Goal: Information Seeking & Learning: Learn about a topic

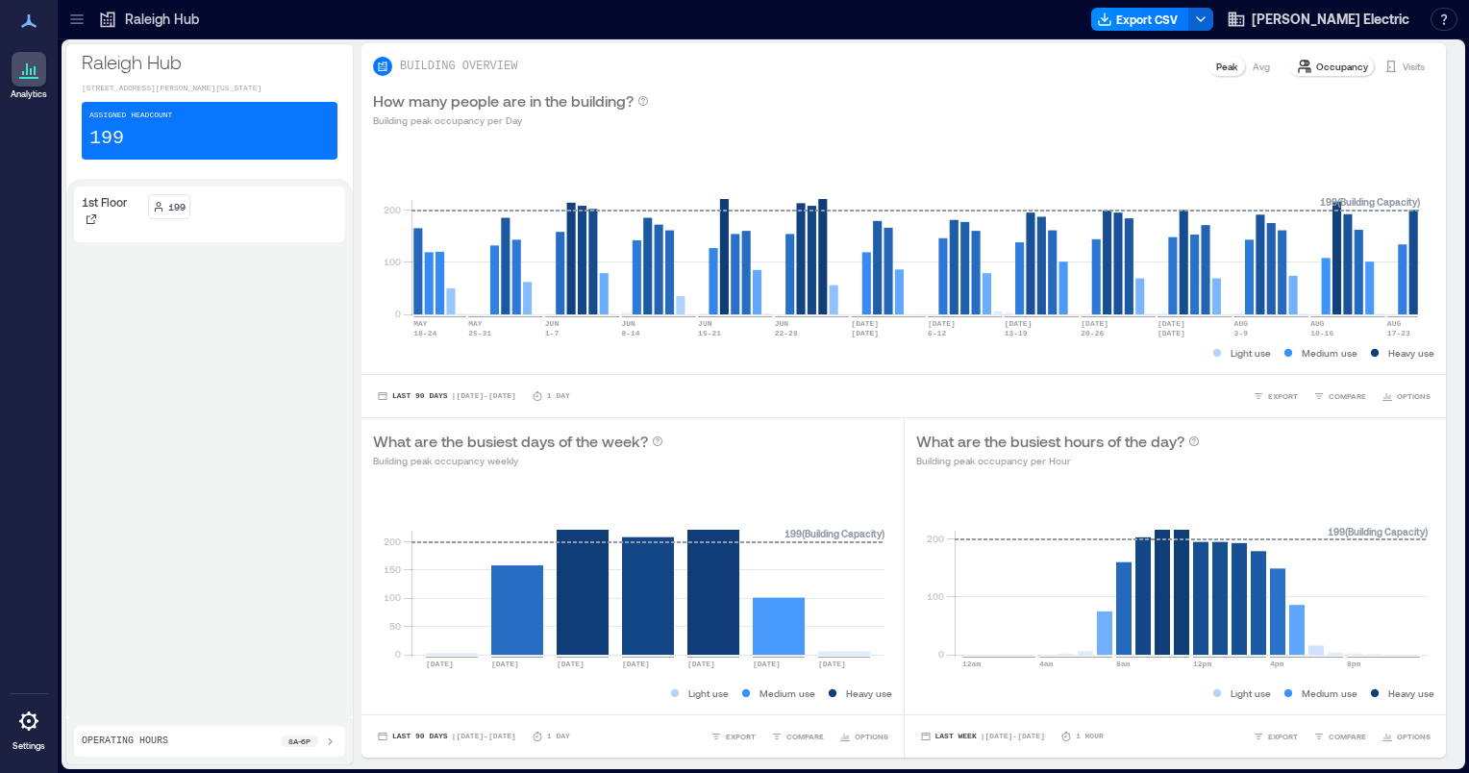
click at [70, 21] on icon at bounding box center [76, 19] width 19 height 19
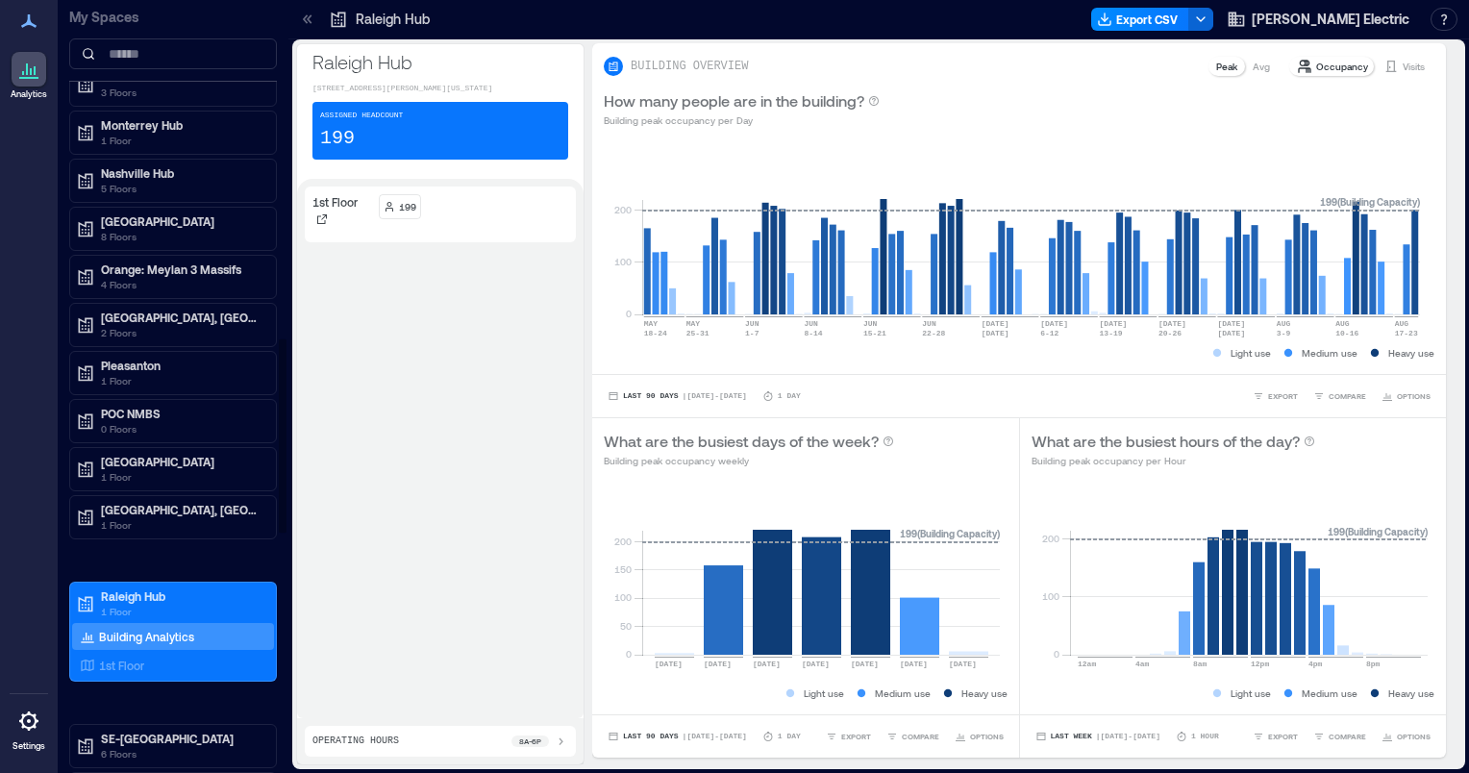
scroll to position [1358, 0]
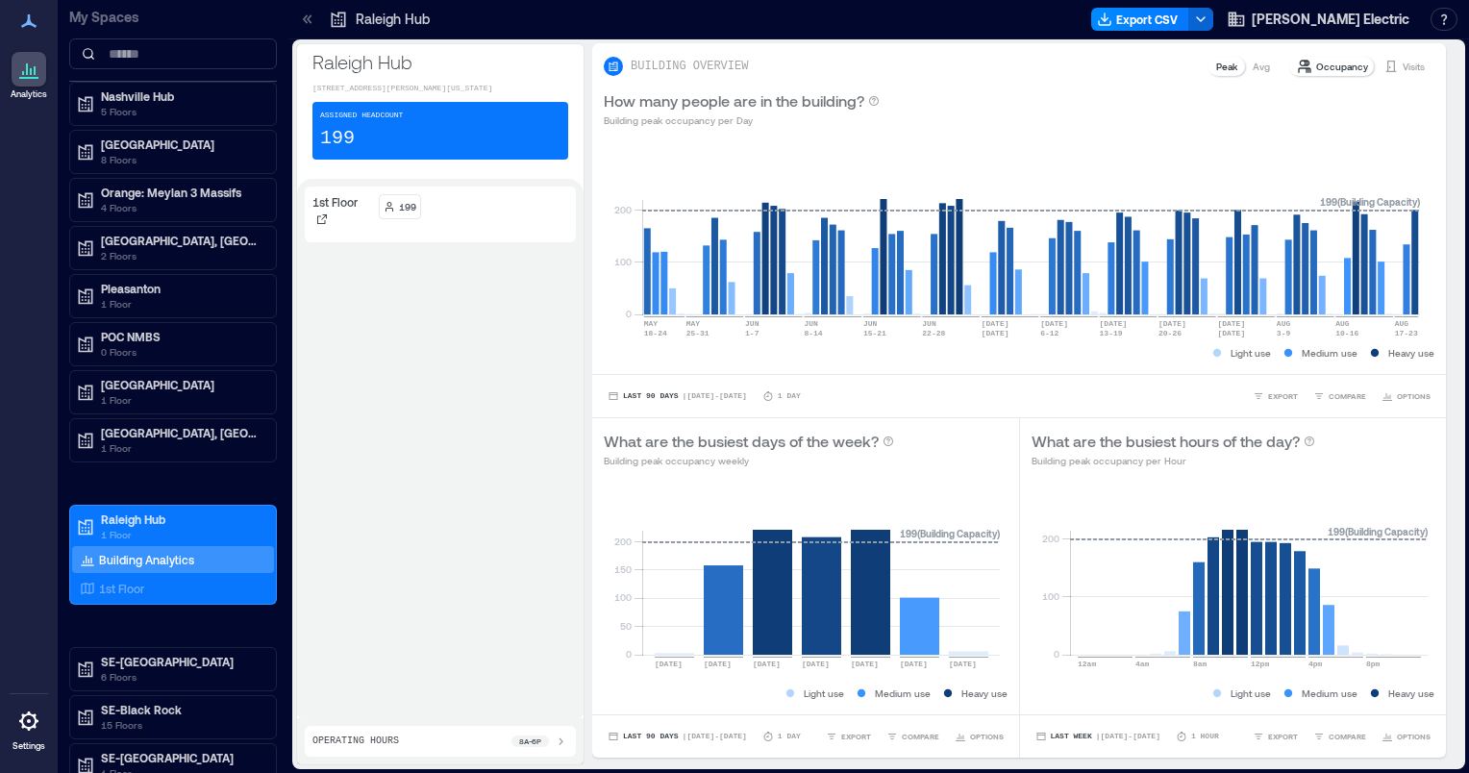
click at [315, 17] on icon at bounding box center [307, 19] width 19 height 19
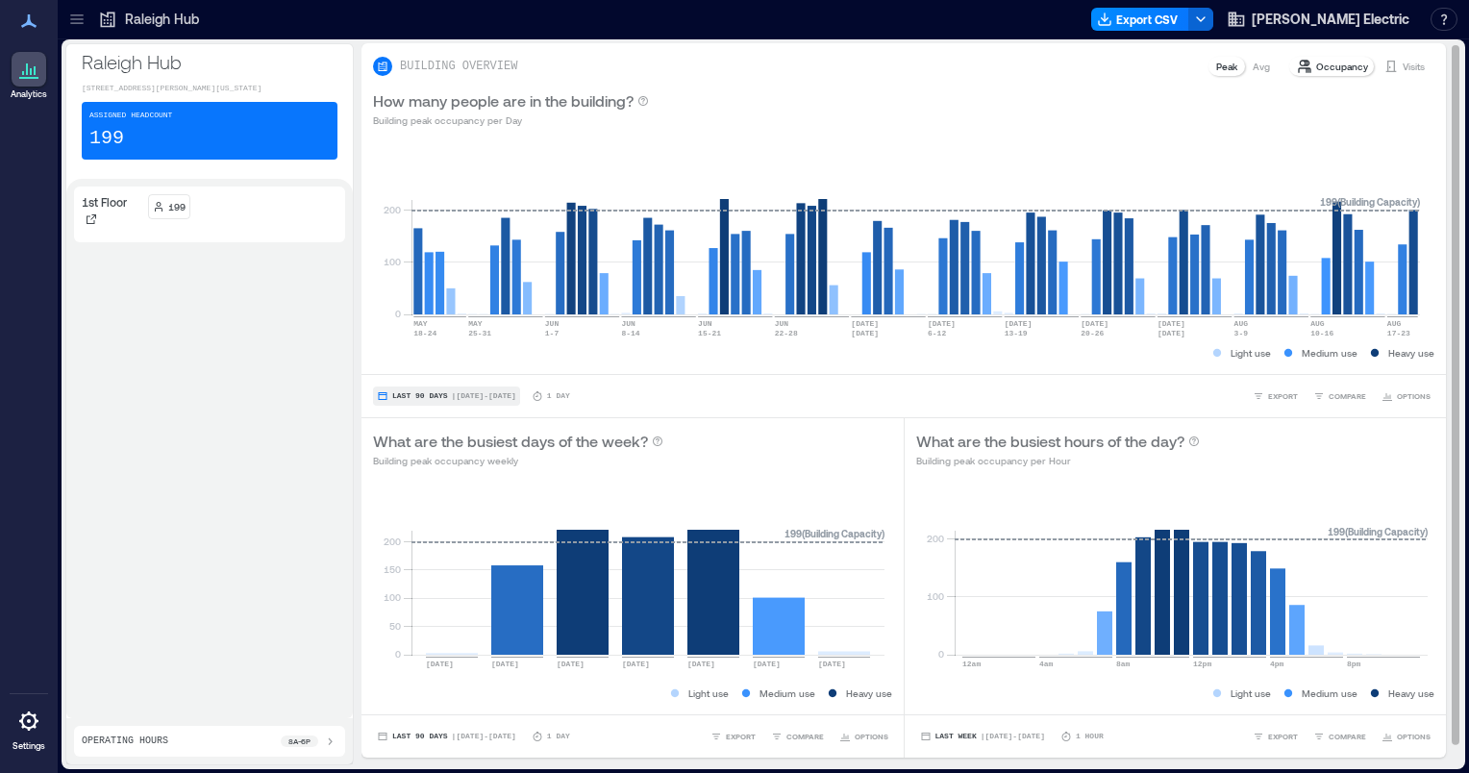
click at [439, 396] on span "Last 90 Days" at bounding box center [420, 396] width 56 height 0
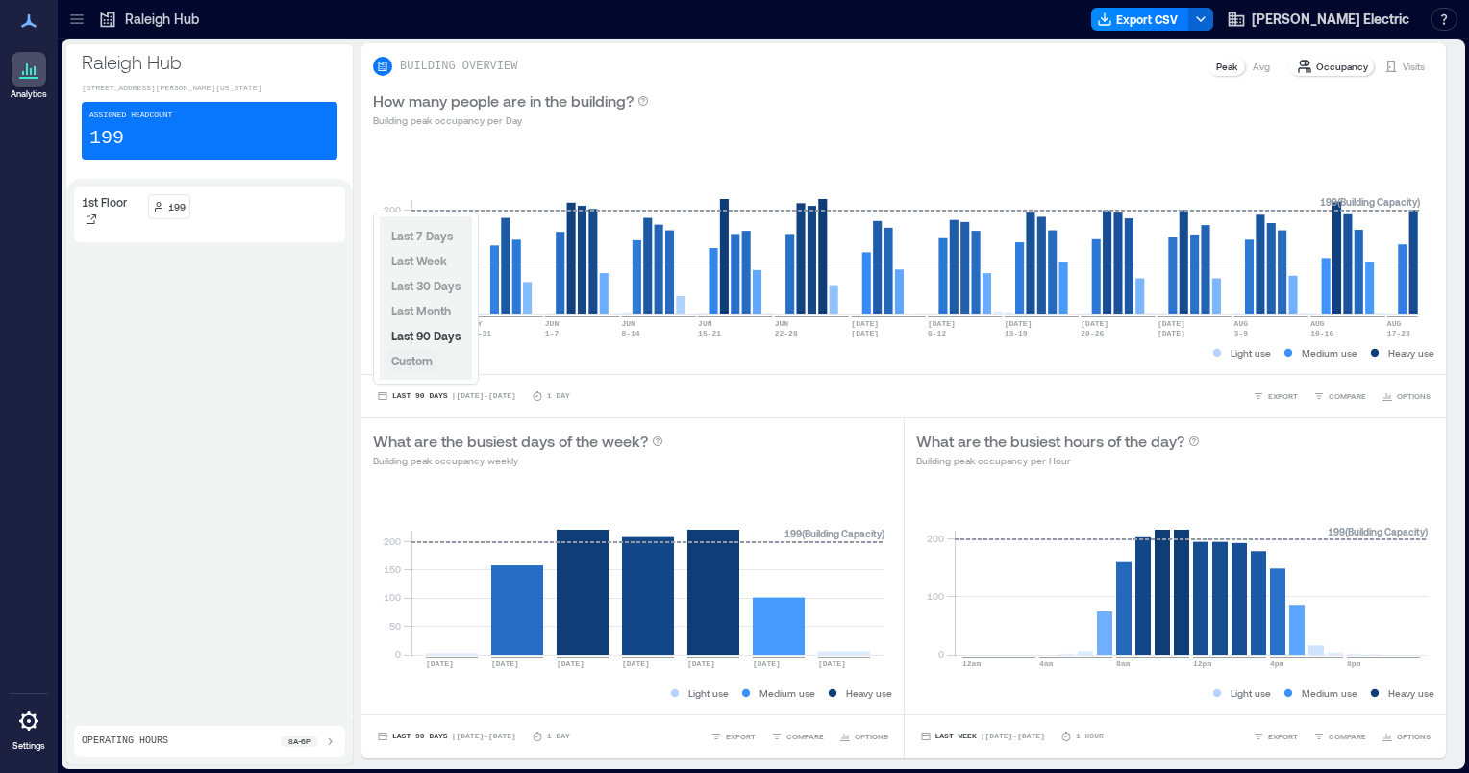
click at [435, 369] on button "Custom" at bounding box center [412, 360] width 49 height 23
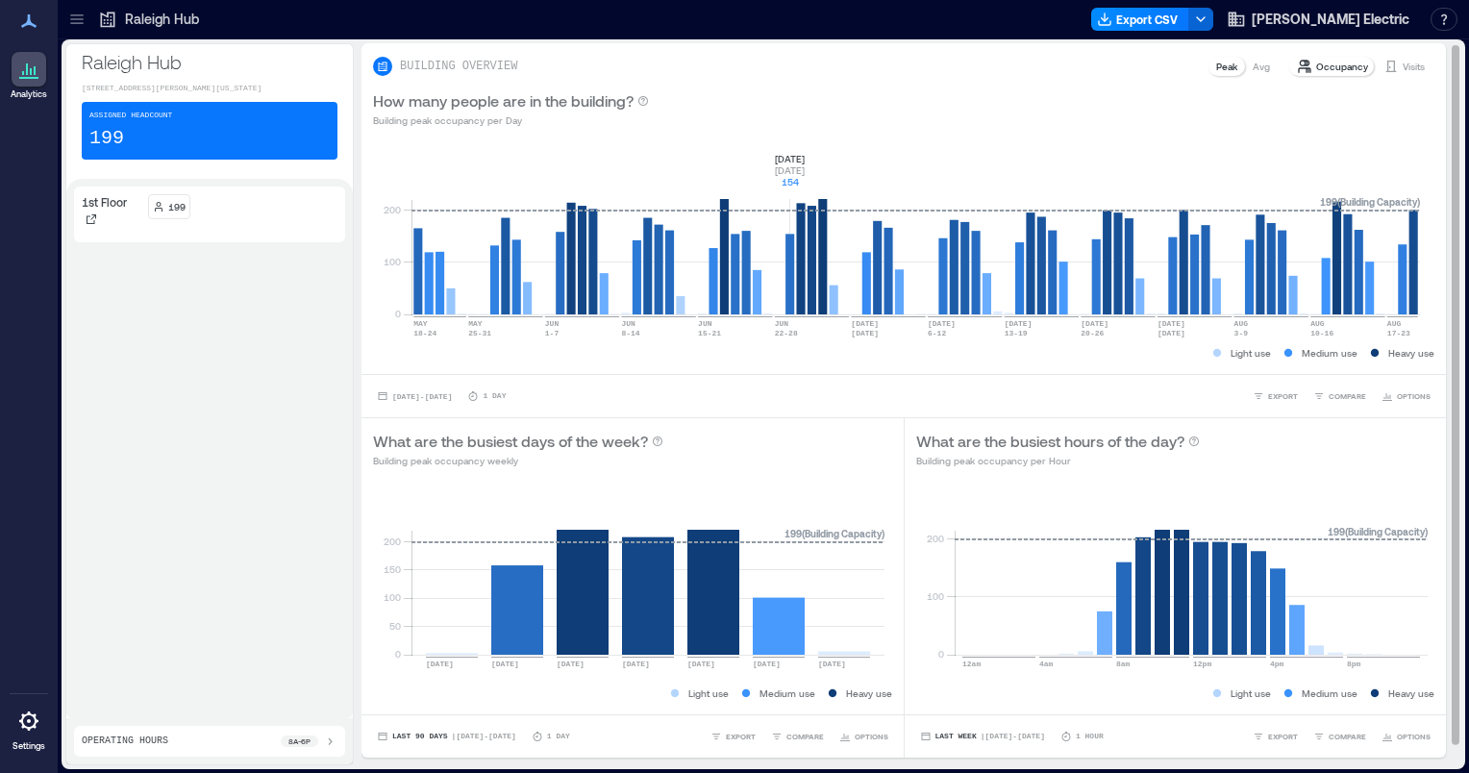
click at [792, 158] on rect at bounding box center [916, 232] width 1009 height 163
click at [1413, 262] on rect at bounding box center [916, 232] width 1009 height 163
click at [1317, 69] on p "Occupancy" at bounding box center [1343, 66] width 52 height 15
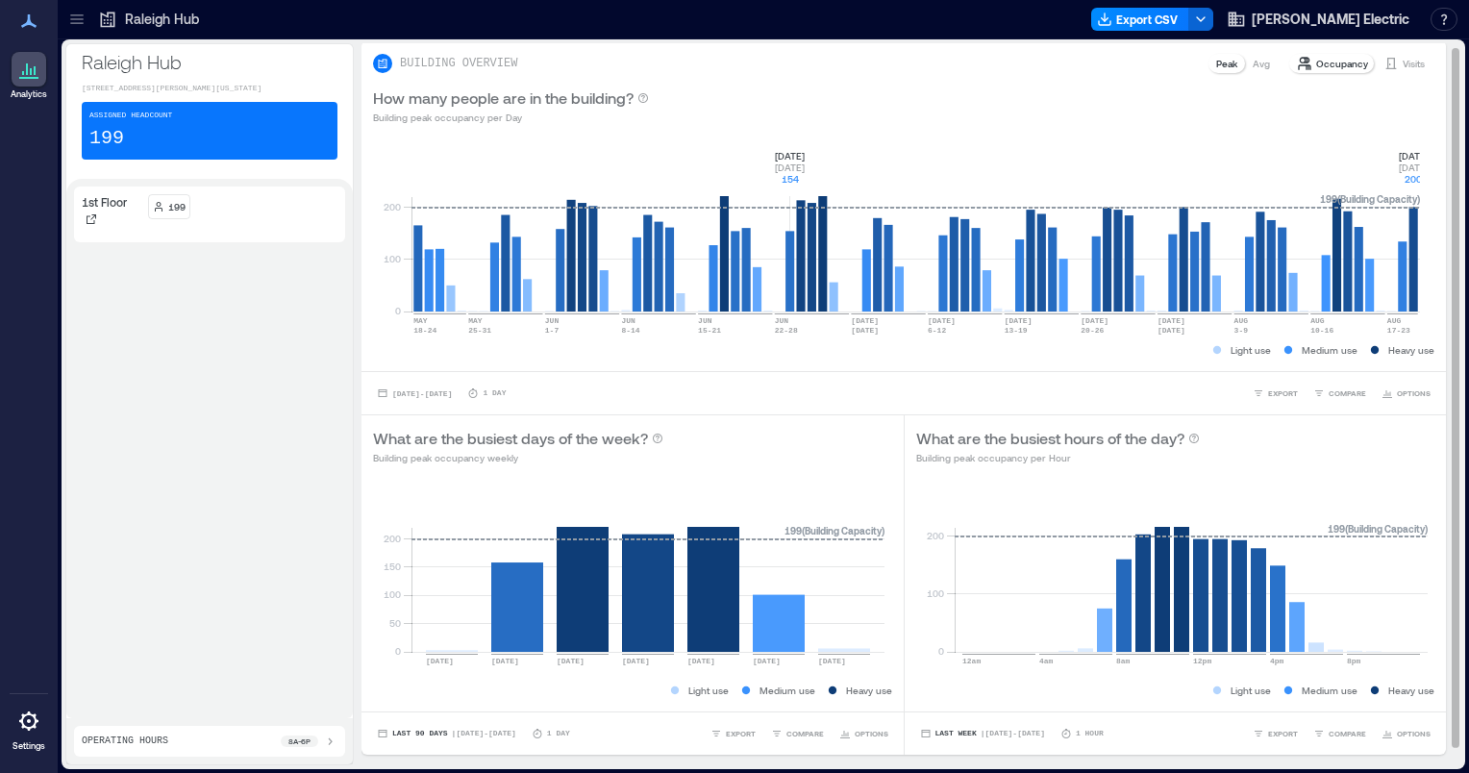
click at [1293, 73] on div "Occupancy Visits" at bounding box center [1361, 63] width 147 height 23
click at [1253, 67] on p "Avg" at bounding box center [1261, 63] width 17 height 15
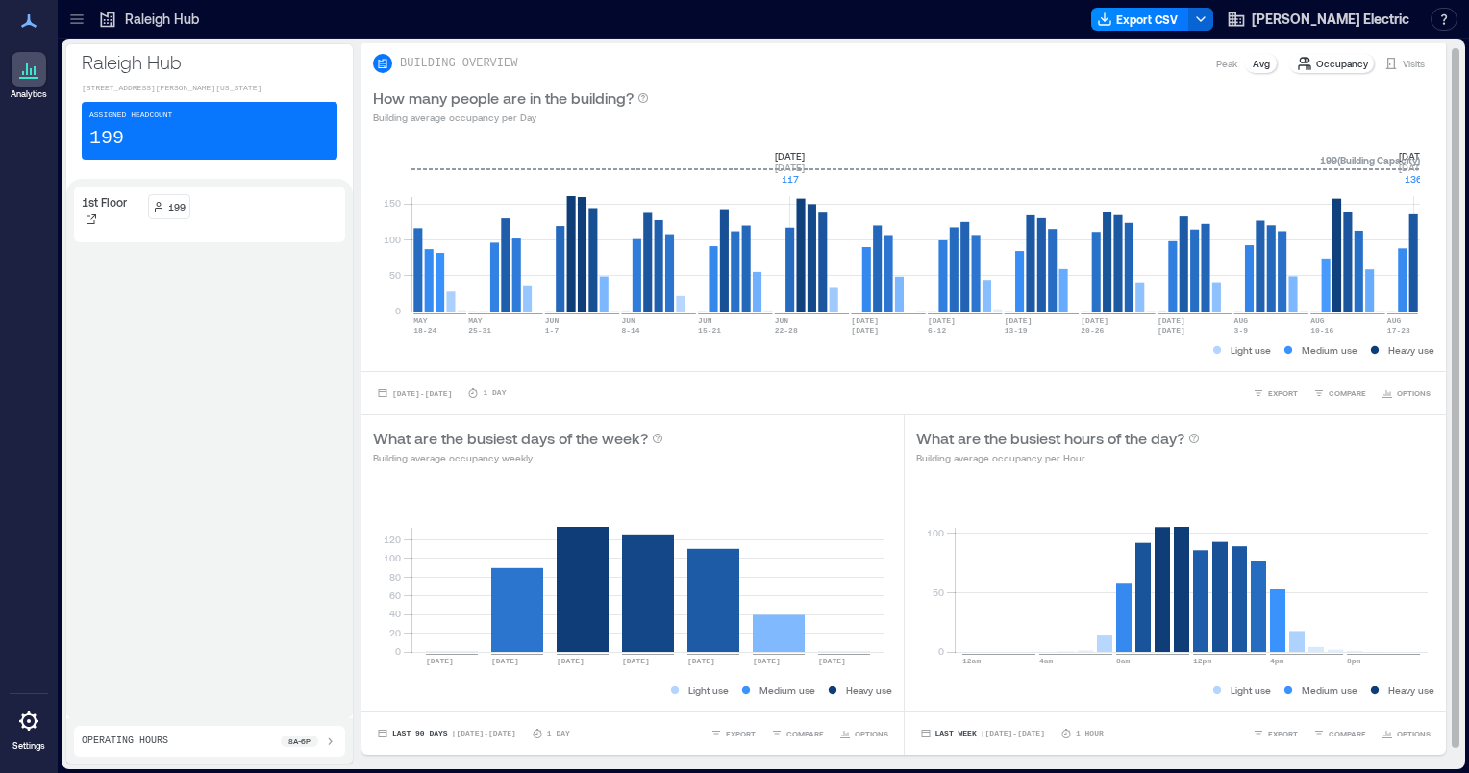
click at [1217, 68] on p "Peak" at bounding box center [1227, 63] width 21 height 15
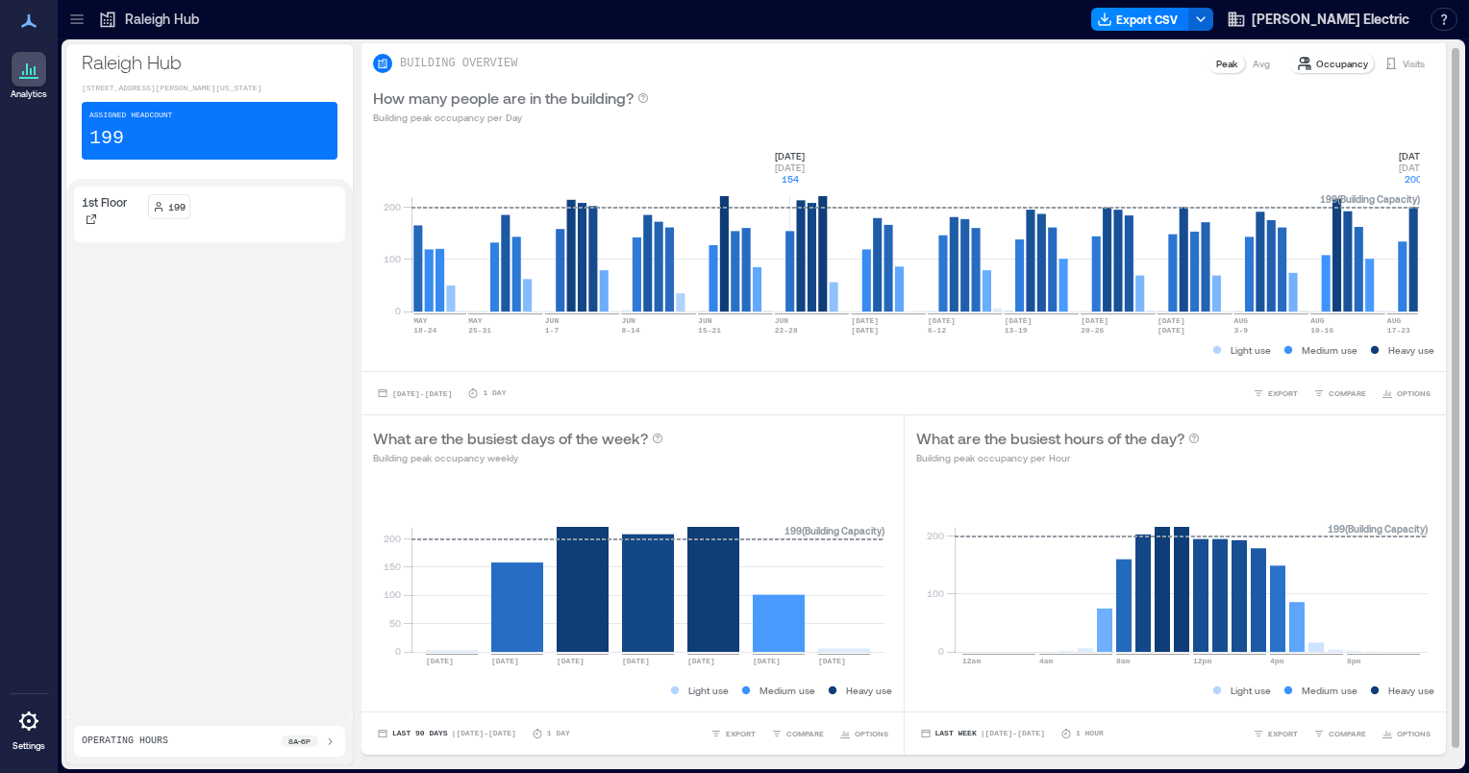
click at [1317, 62] on p "Occupancy" at bounding box center [1343, 63] width 52 height 15
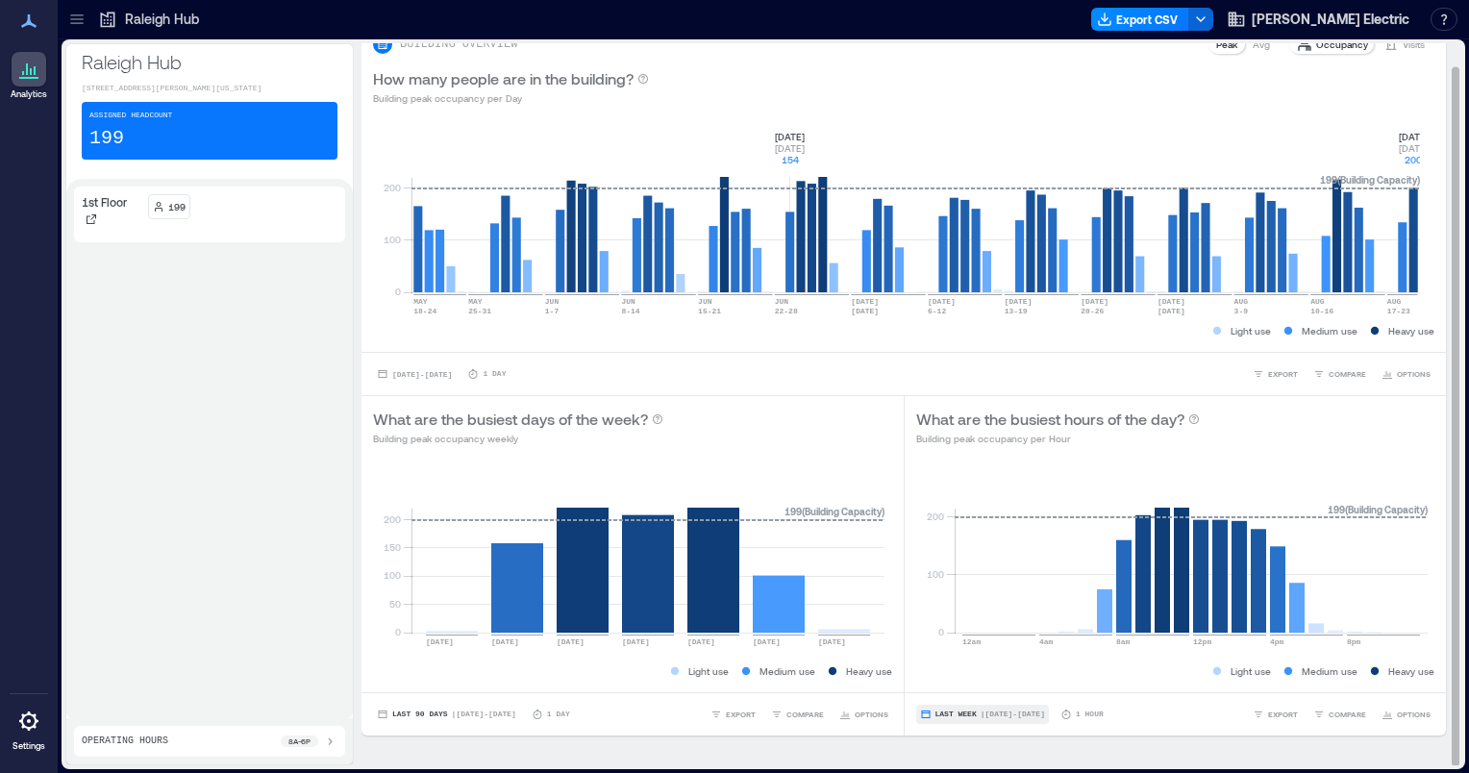
click at [1042, 713] on button "Last Week | [DATE] - [DATE]" at bounding box center [982, 714] width 133 height 19
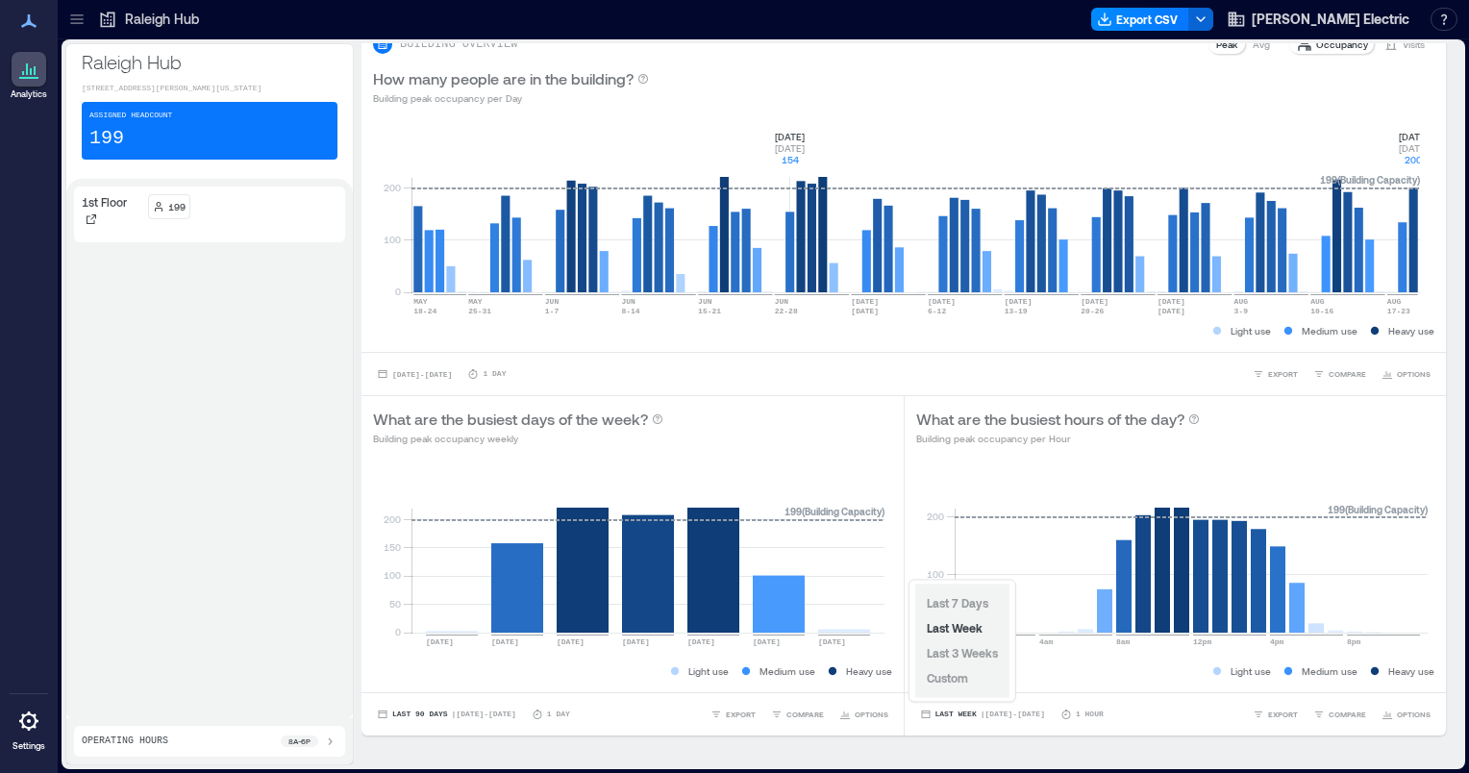
click at [987, 690] on div "Last 7 Days Last Week Last 3 Weeks Custom" at bounding box center [963, 640] width 94 height 113
click at [966, 682] on span "Custom" at bounding box center [947, 677] width 41 height 13
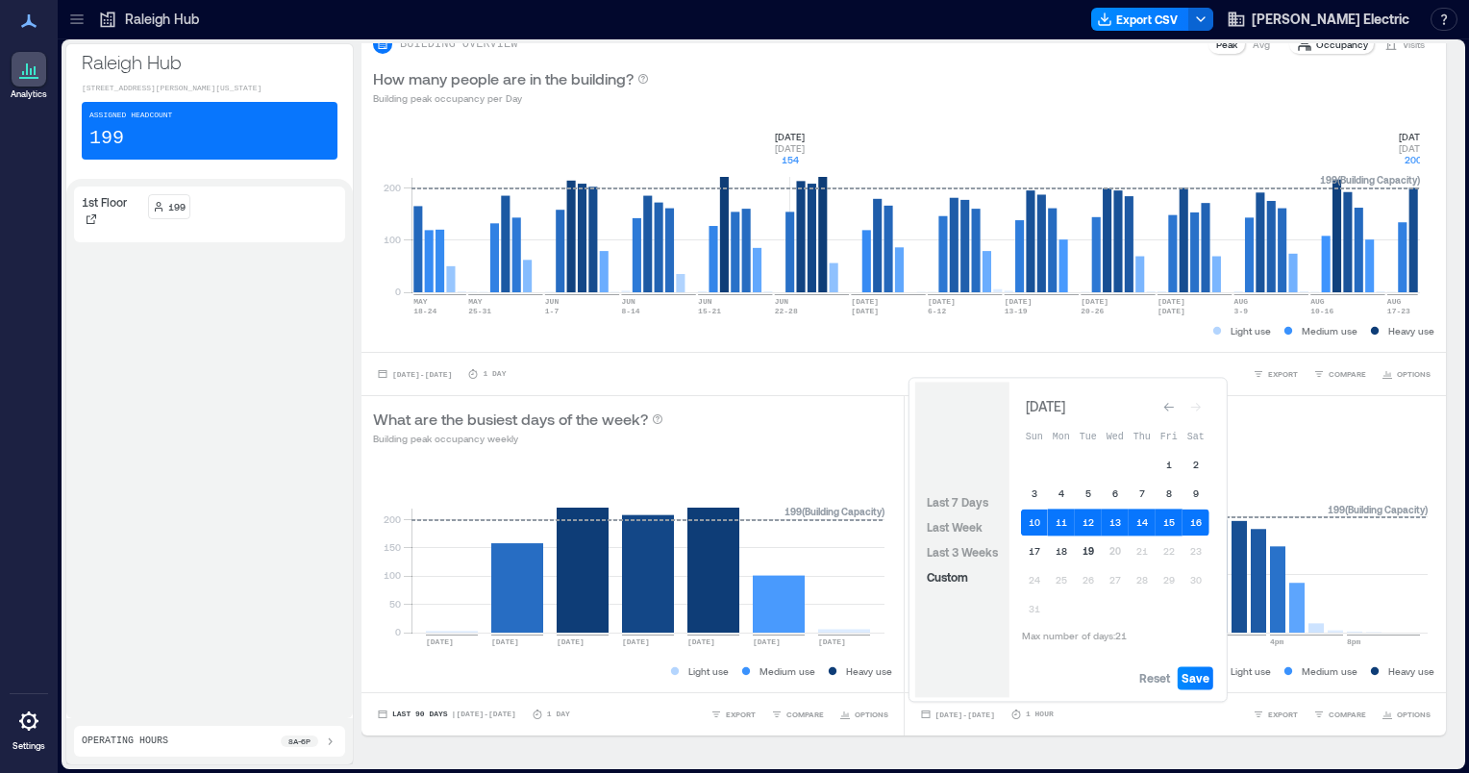
click at [1089, 558] on button "19" at bounding box center [1088, 551] width 27 height 27
click at [1086, 550] on button "19" at bounding box center [1088, 551] width 27 height 27
click at [1199, 673] on span "Save" at bounding box center [1196, 677] width 28 height 15
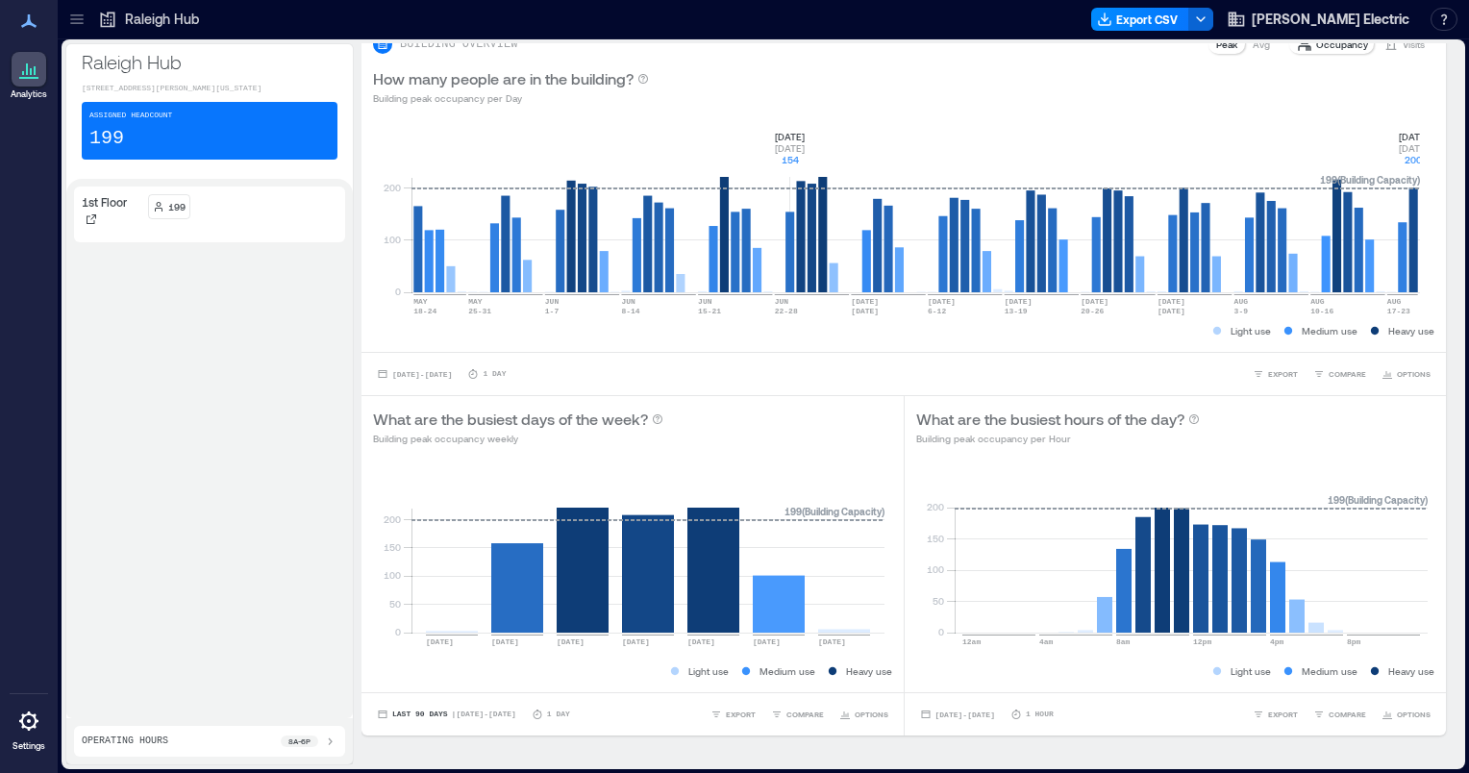
click at [24, 29] on icon at bounding box center [28, 21] width 23 height 23
click at [64, 17] on div at bounding box center [77, 19] width 31 height 31
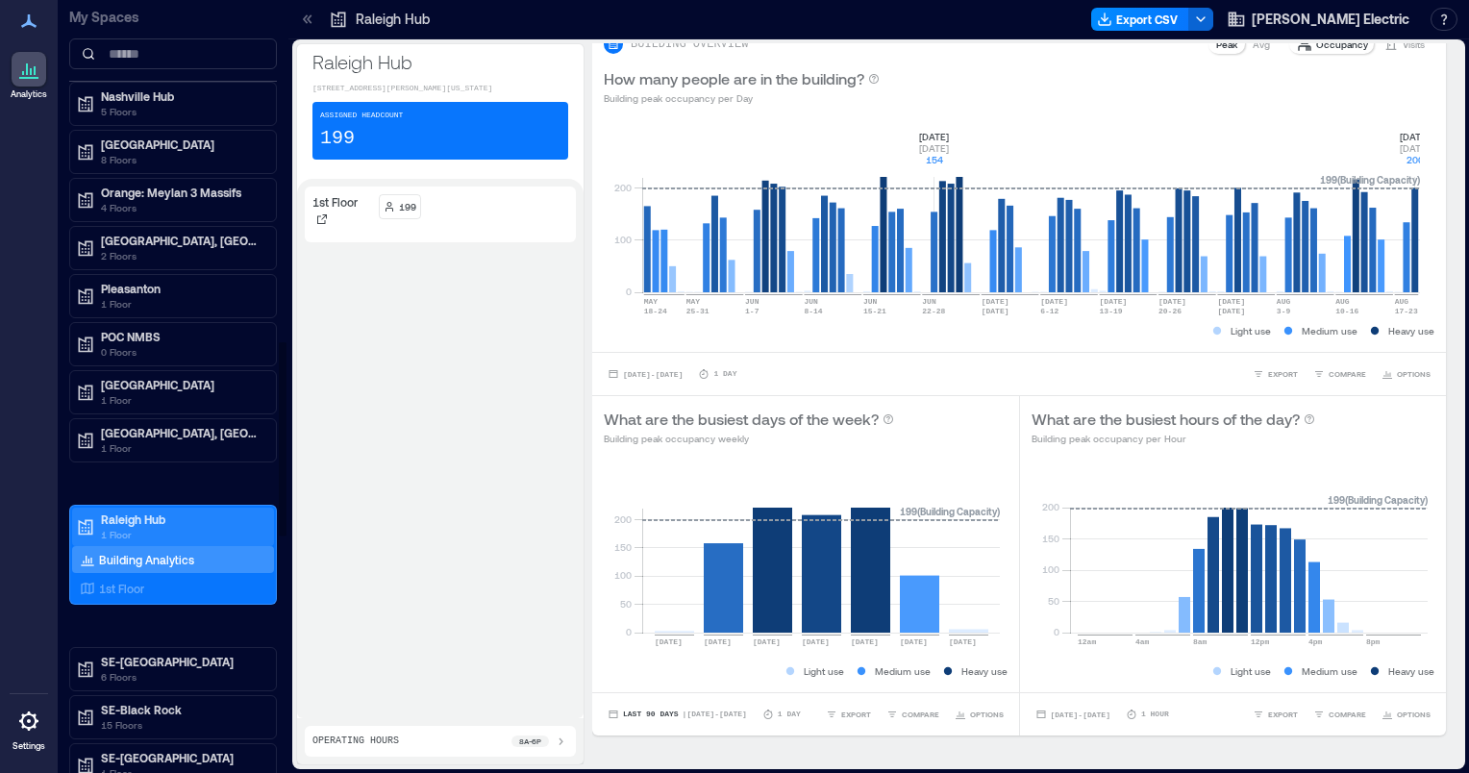
click at [119, 527] on p "1 Floor" at bounding box center [182, 534] width 162 height 15
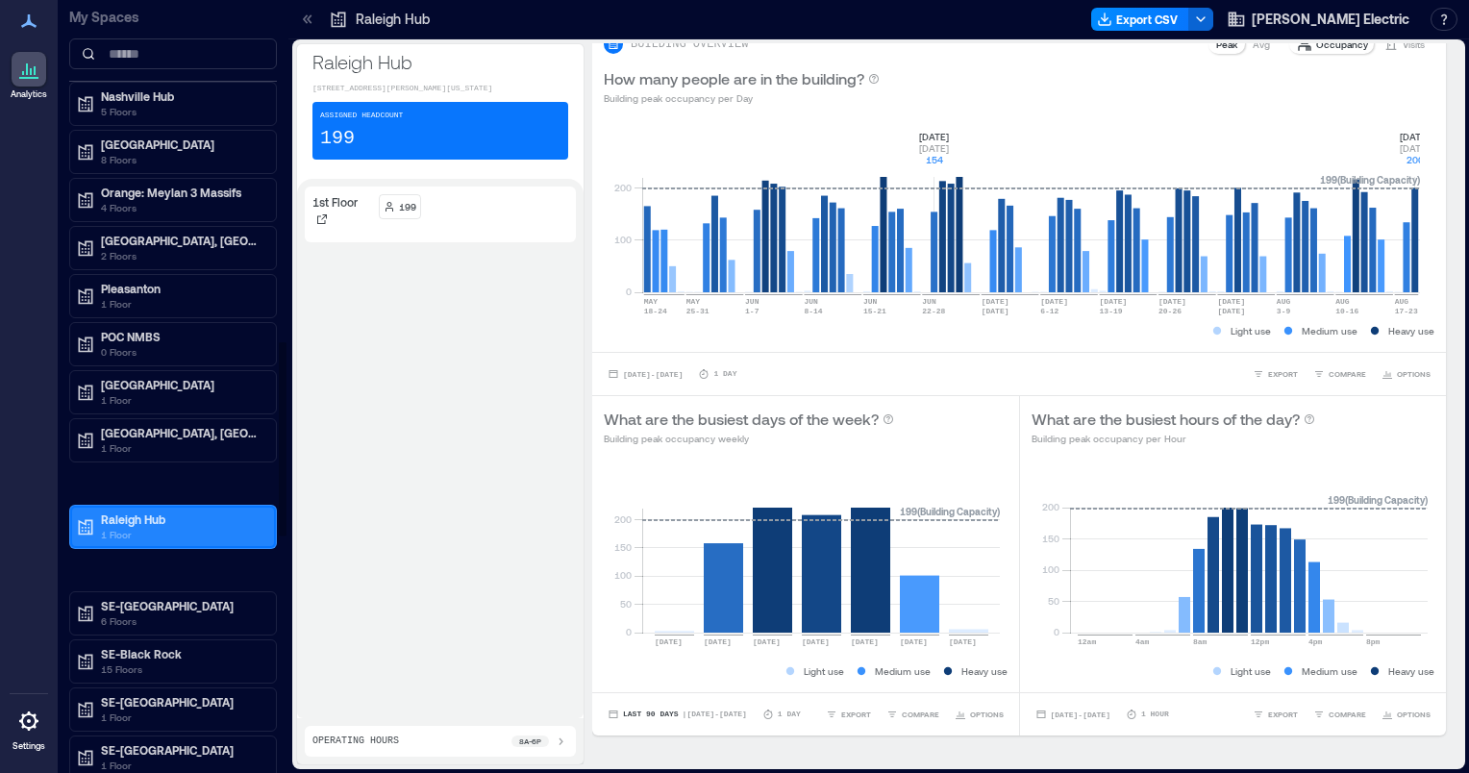
click at [119, 527] on p "1 Floor" at bounding box center [182, 534] width 162 height 15
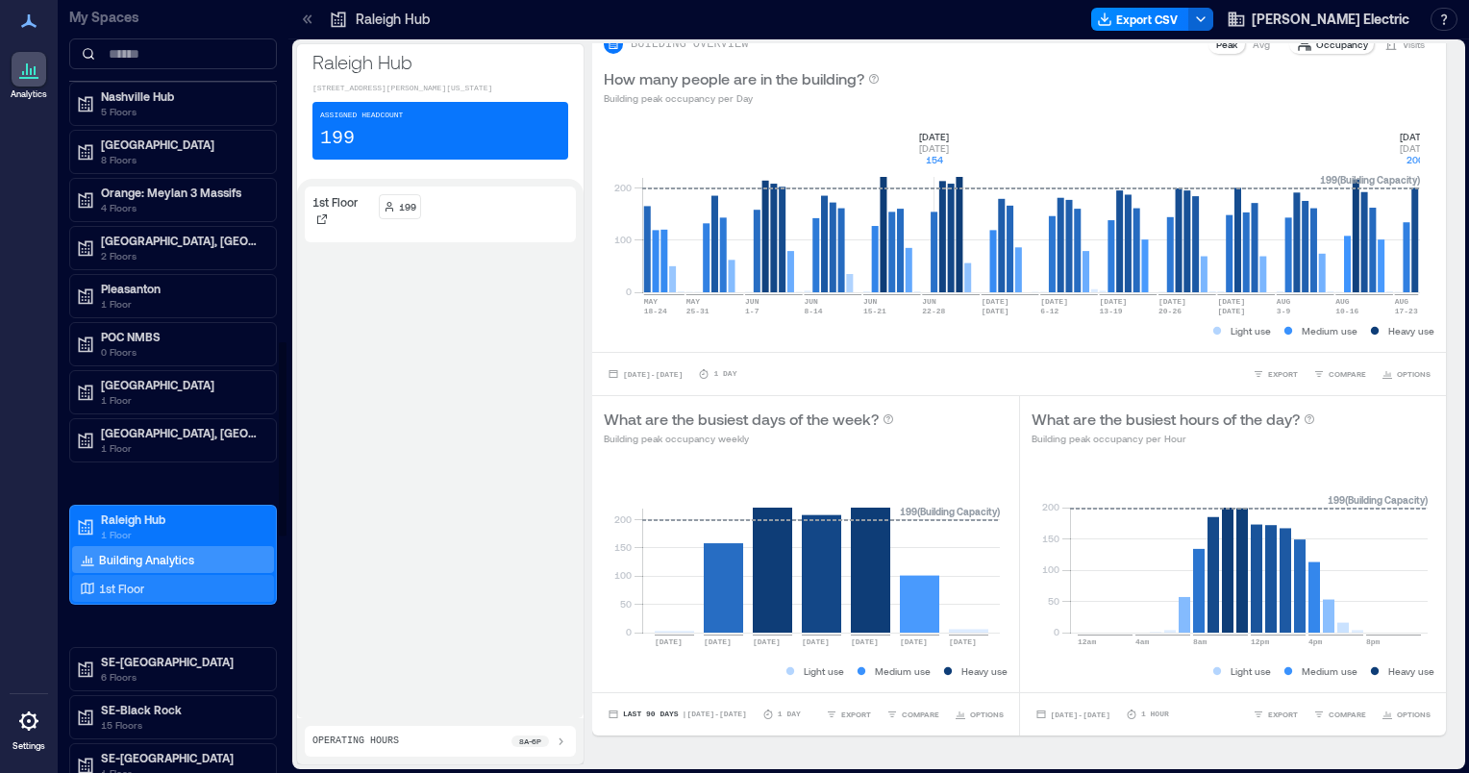
click at [113, 581] on p "1st Floor" at bounding box center [121, 588] width 45 height 15
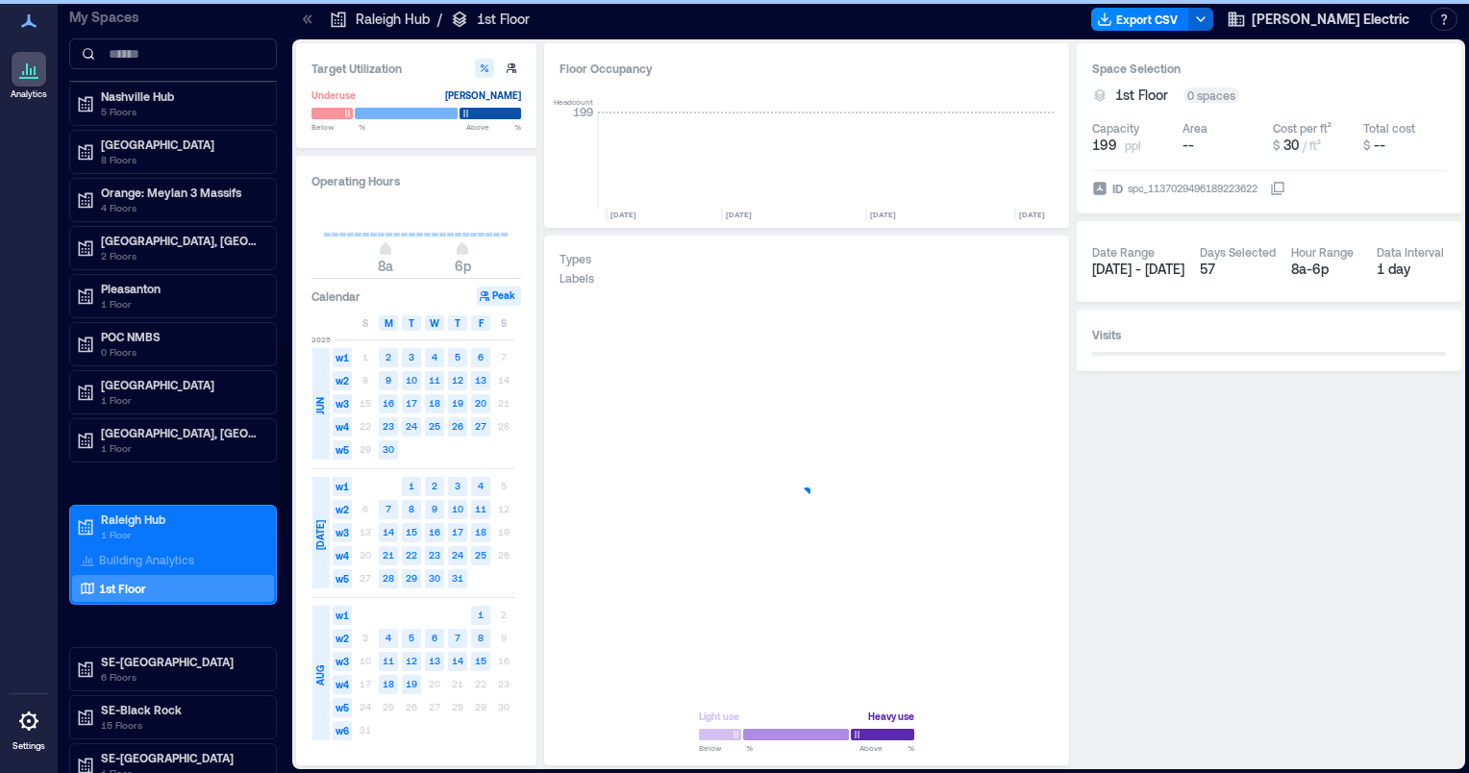
scroll to position [0, 3571]
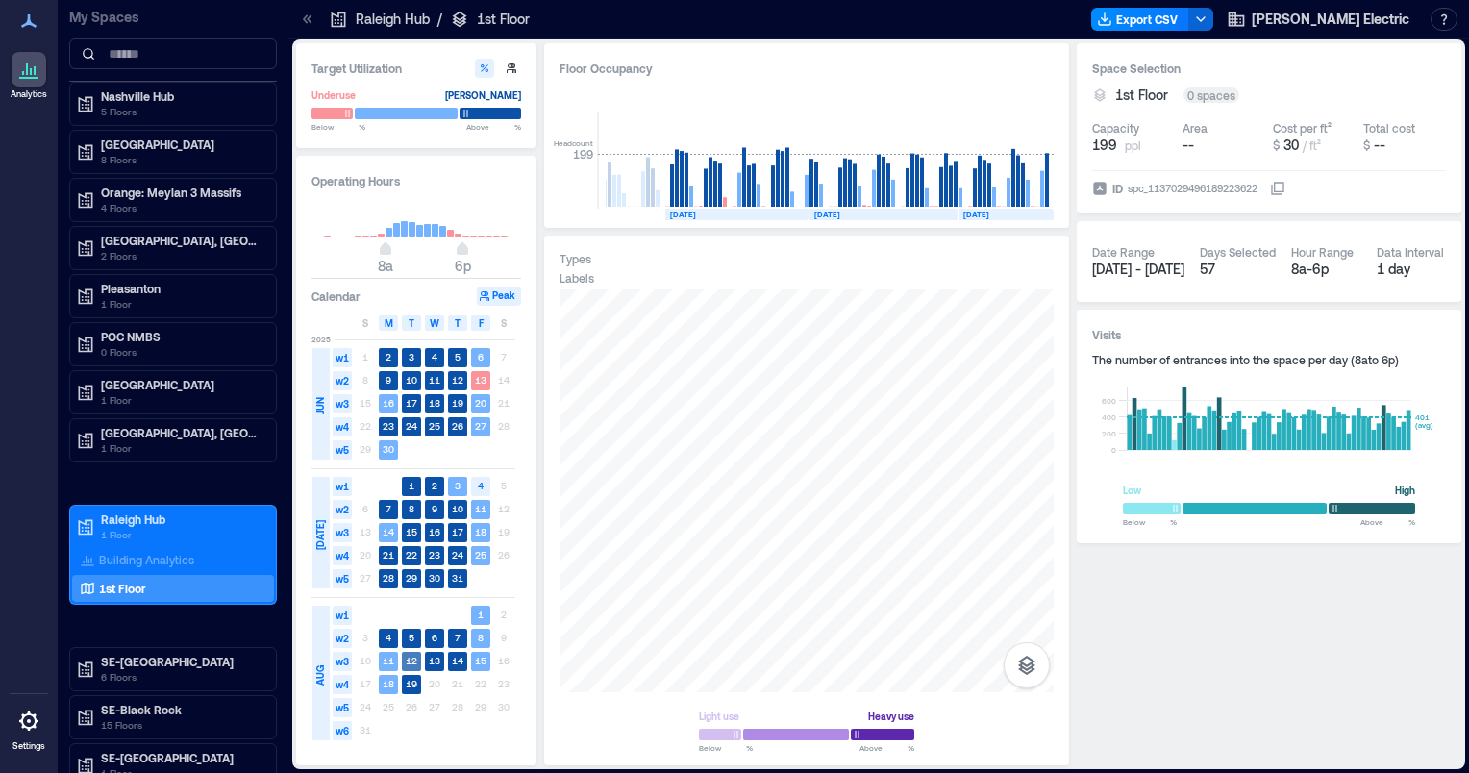
click at [417, 681] on rect at bounding box center [411, 684] width 19 height 19
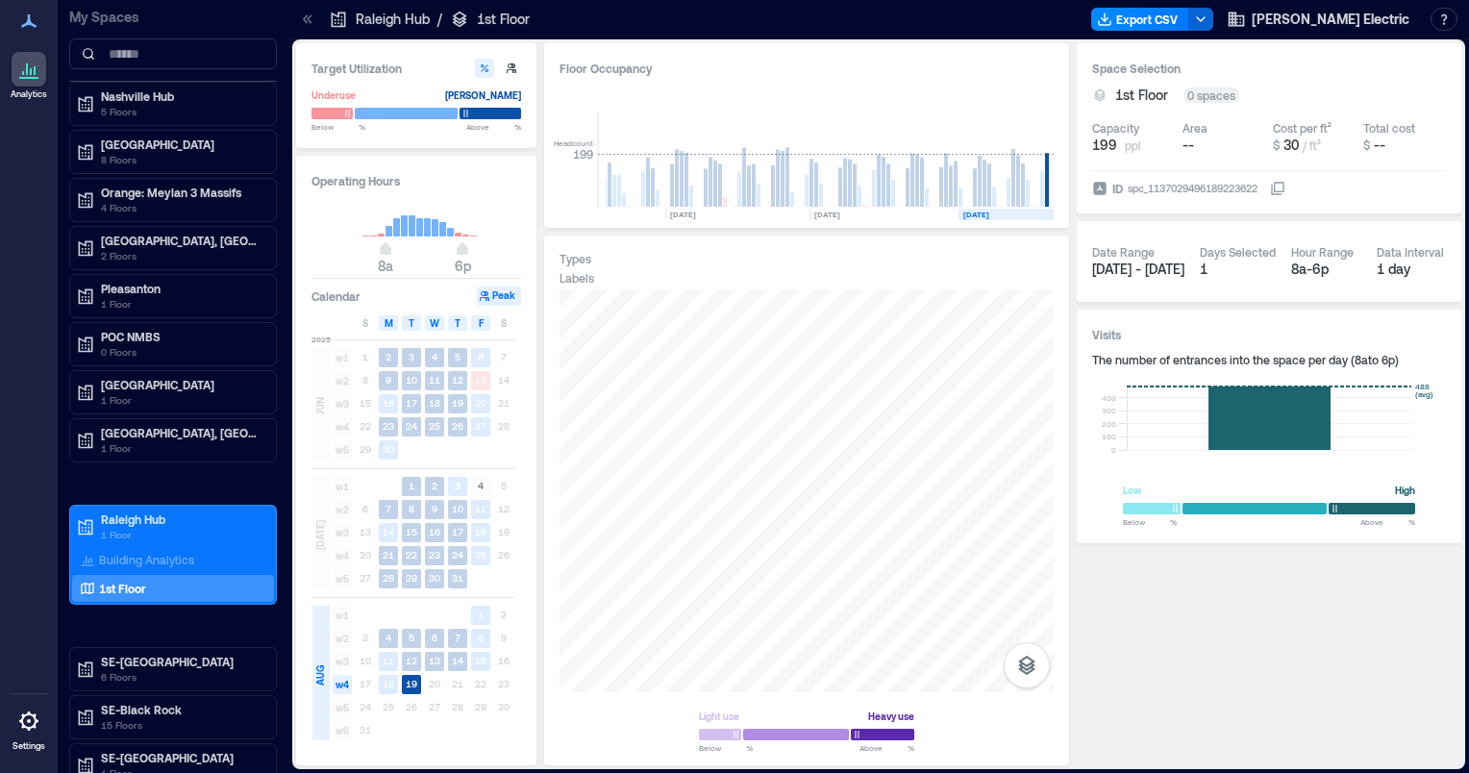
click at [507, 71] on icon "button" at bounding box center [512, 68] width 10 height 10
type input "**"
type input "***"
click at [515, 71] on icon "button" at bounding box center [512, 68] width 10 height 10
